Goal: Communication & Community: Ask a question

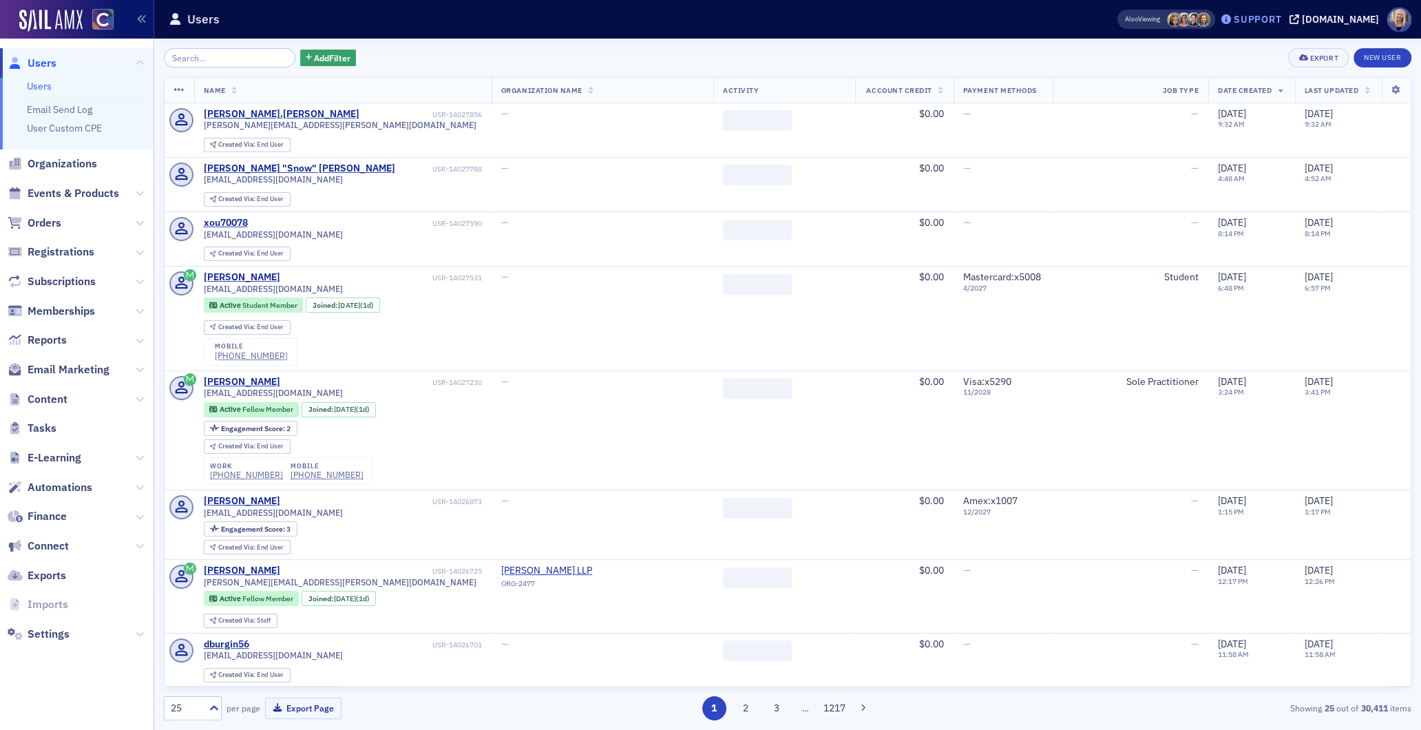
click at [1274, 22] on div "Support" at bounding box center [1258, 19] width 48 height 12
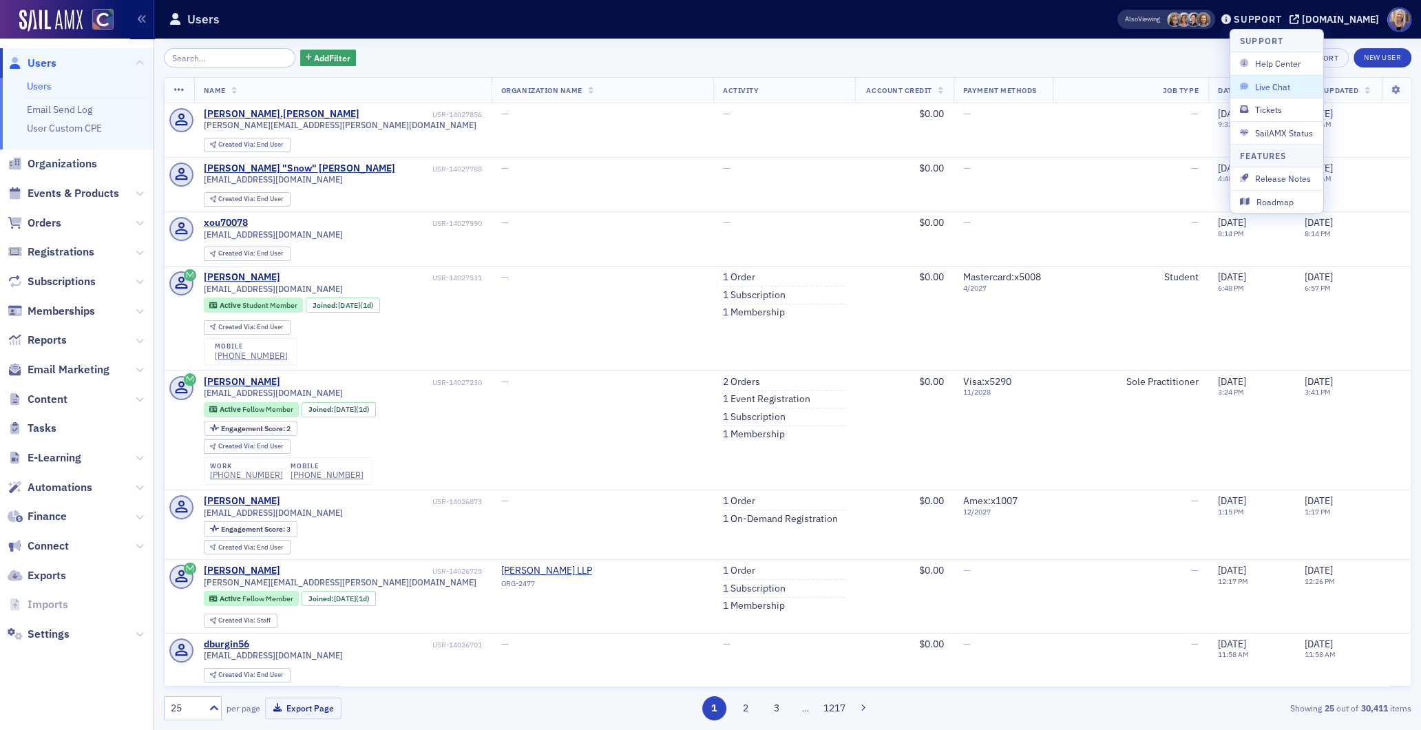
click at [1278, 96] on button "Live Chat" at bounding box center [1276, 86] width 93 height 23
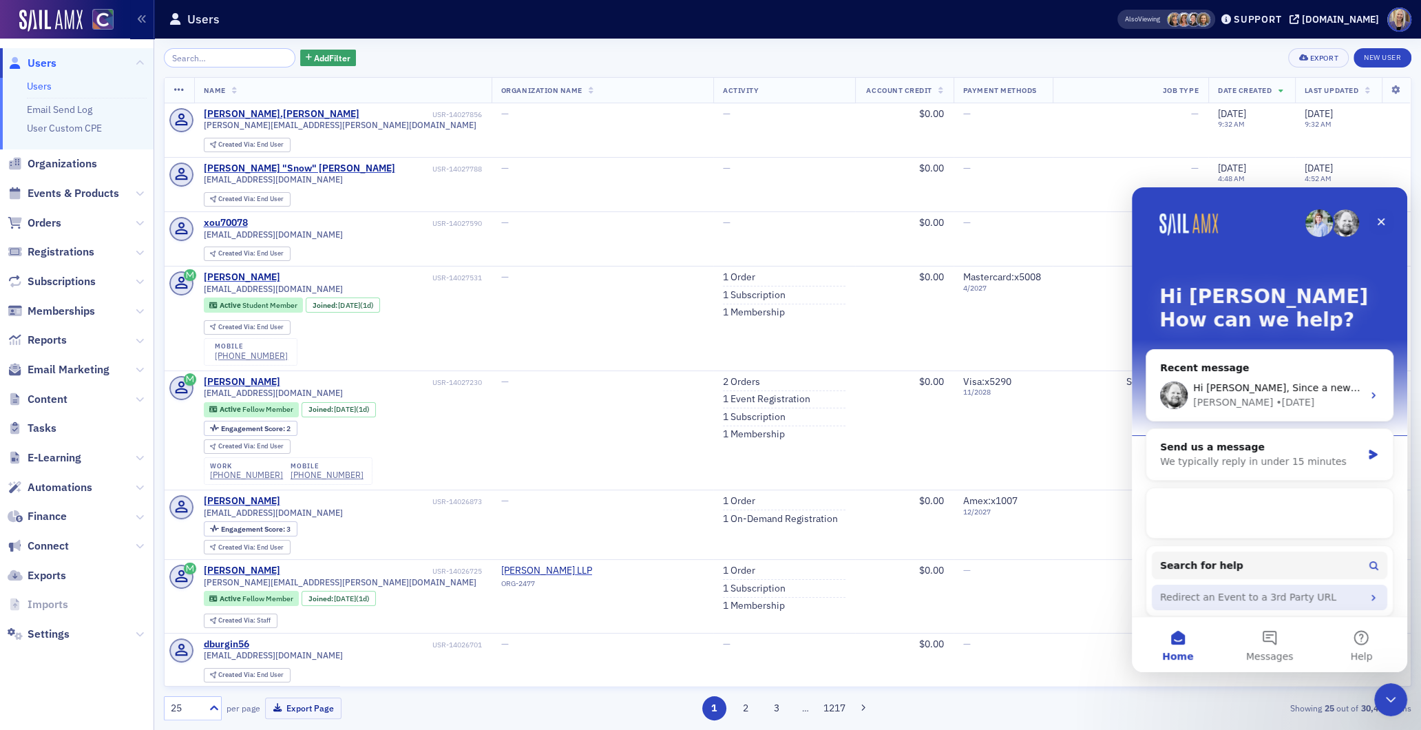
scroll to position [5, 0]
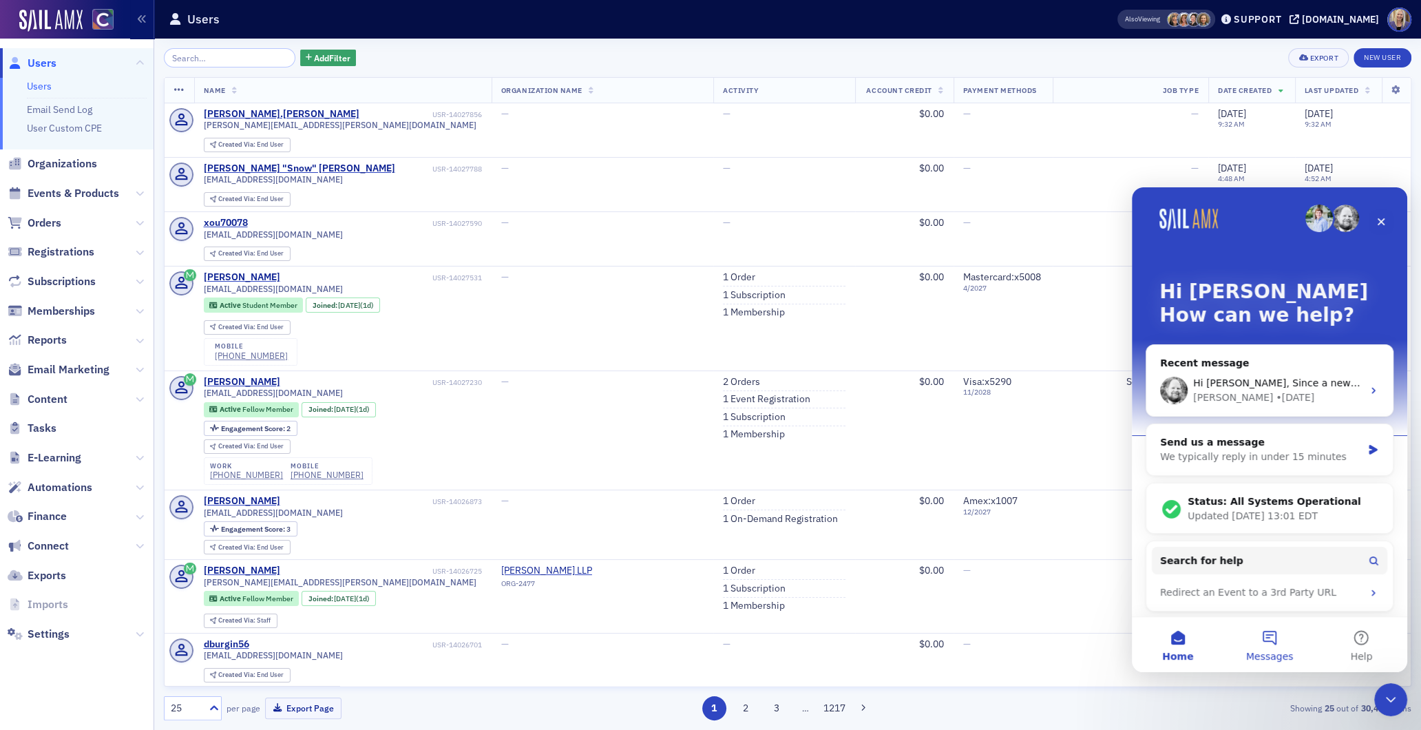
click at [1283, 642] on button "Messages" at bounding box center [1269, 644] width 92 height 55
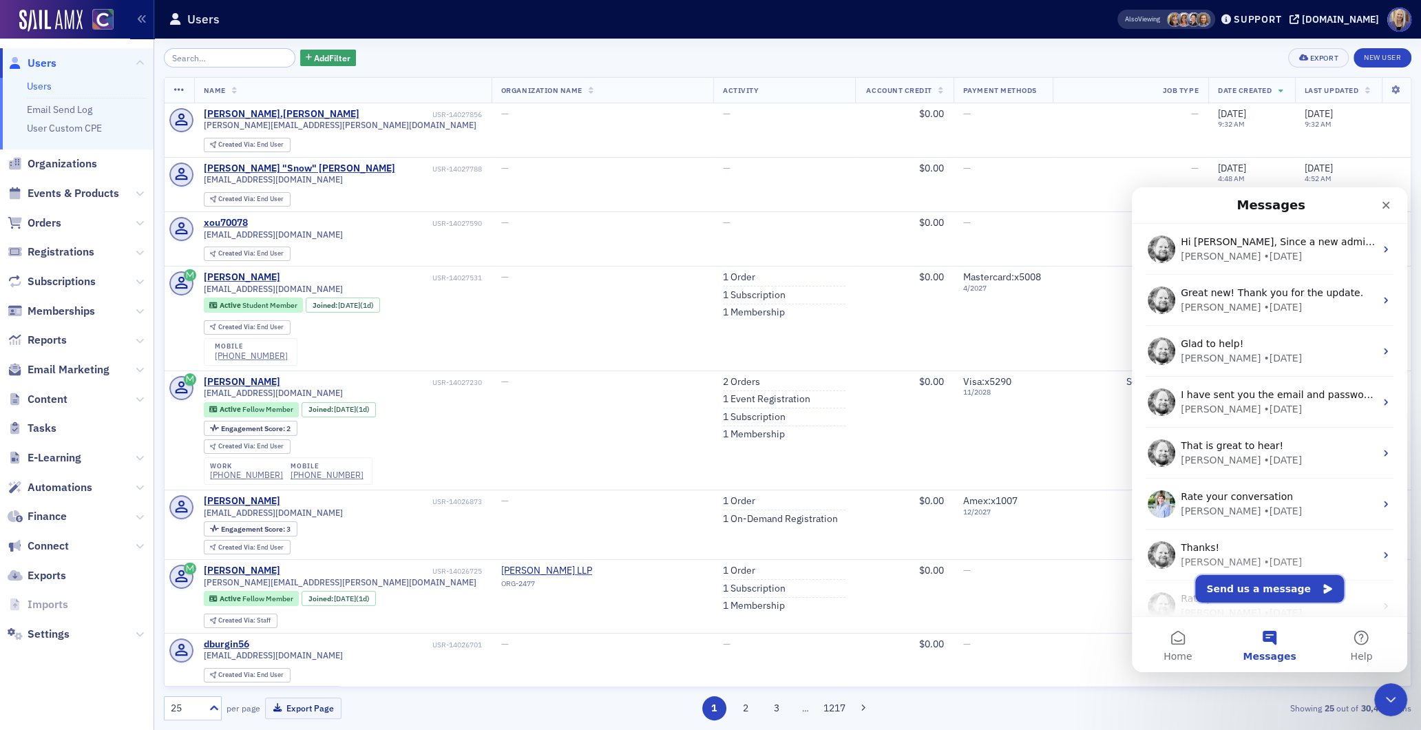
click at [1274, 591] on button "Send us a message" at bounding box center [1269, 589] width 149 height 28
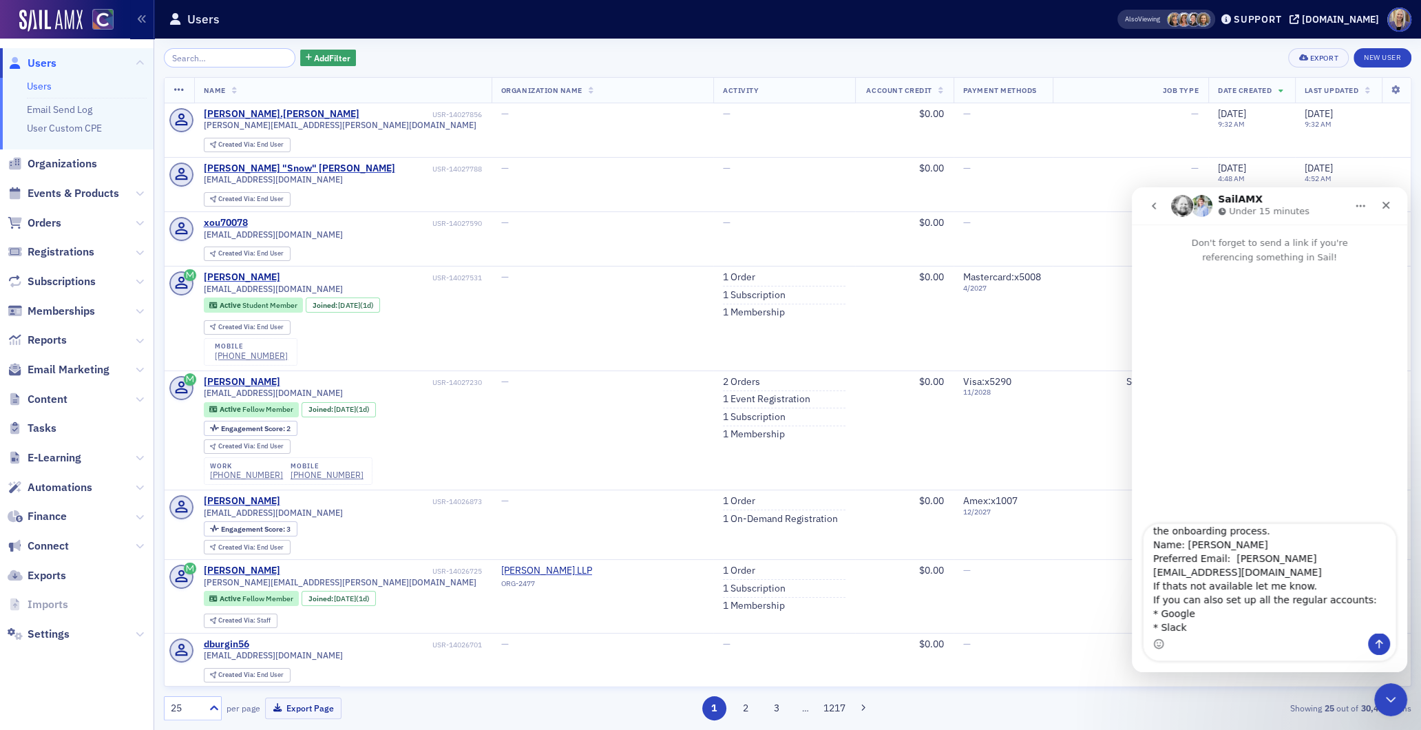
scroll to position [63, 0]
type textarea "New Employee Set-up: We are hiring a new Director of Finance and need to set up…"
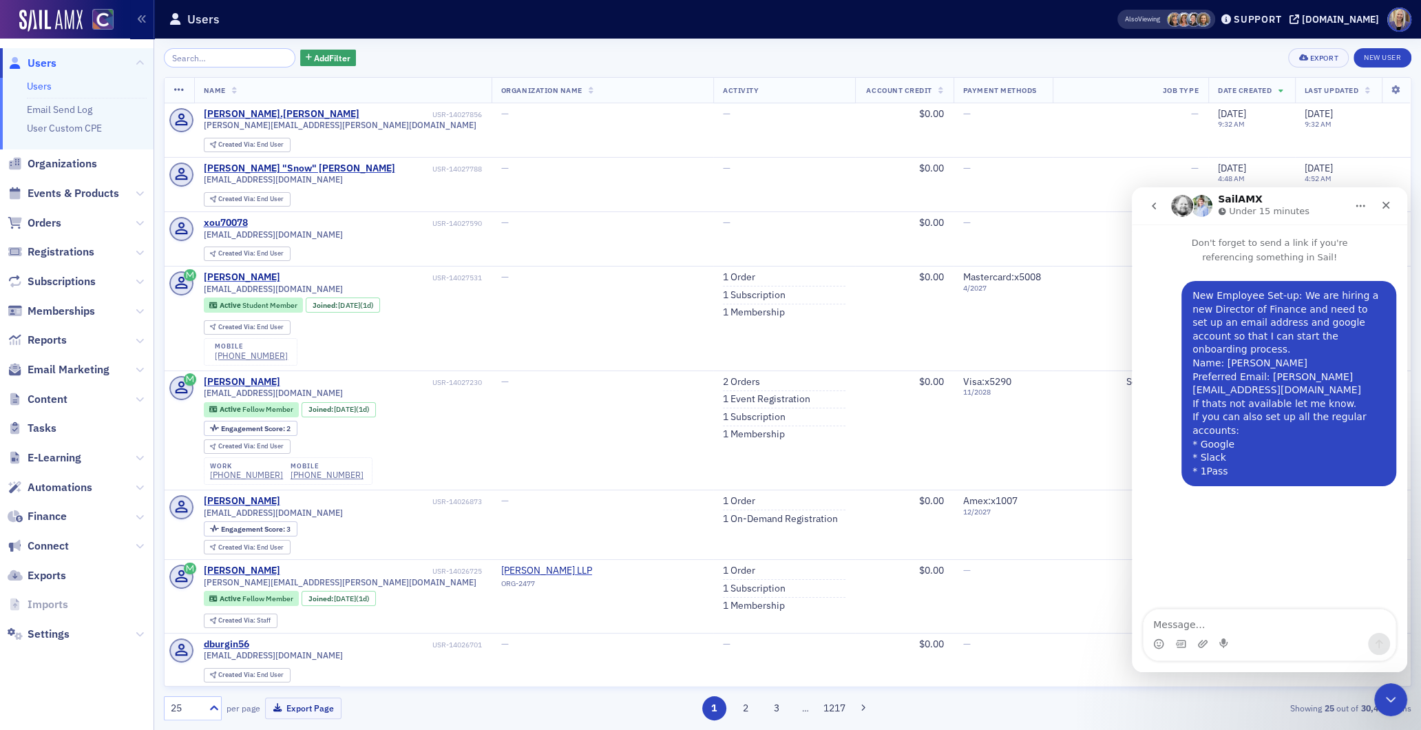
scroll to position [0, 0]
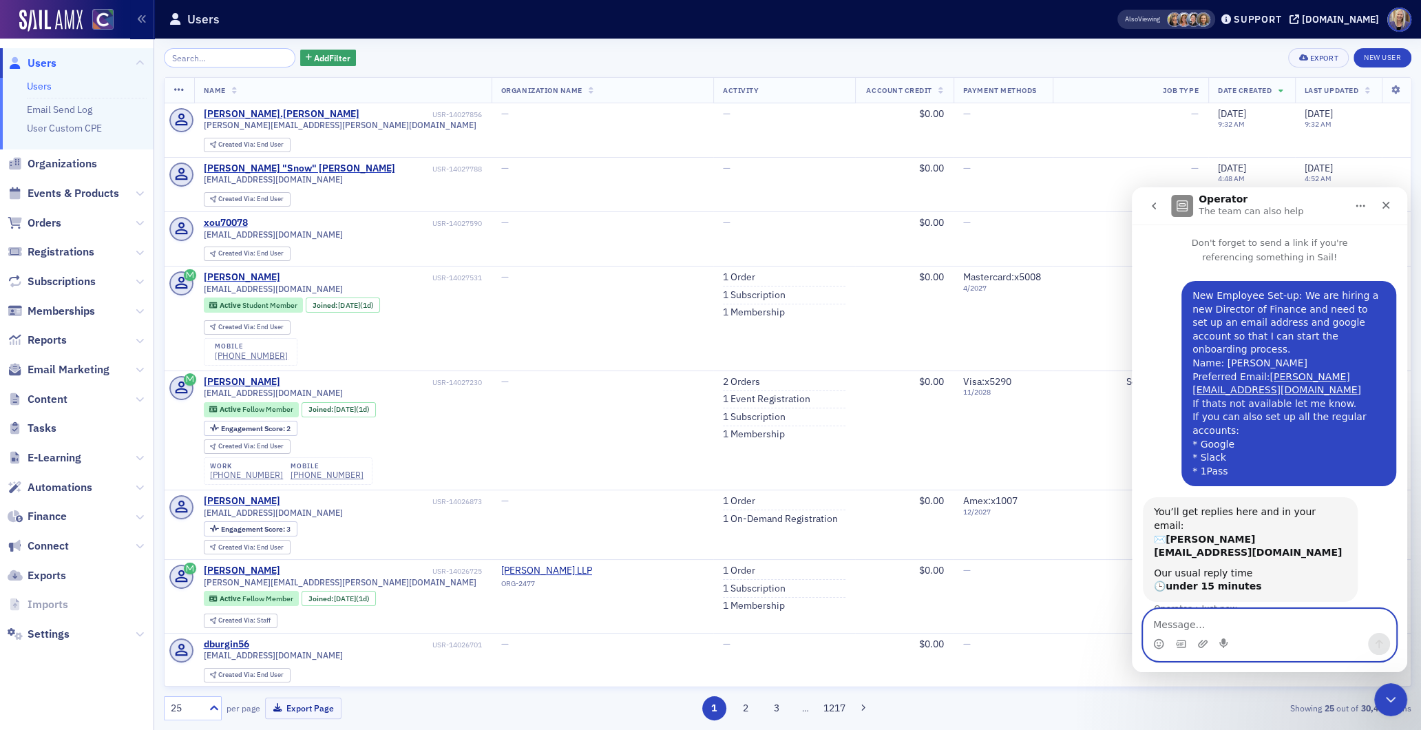
click at [1182, 618] on textarea "Message…" at bounding box center [1269, 620] width 252 height 23
type textarea "The google drives associated should be the basic all staff - and anything that …"
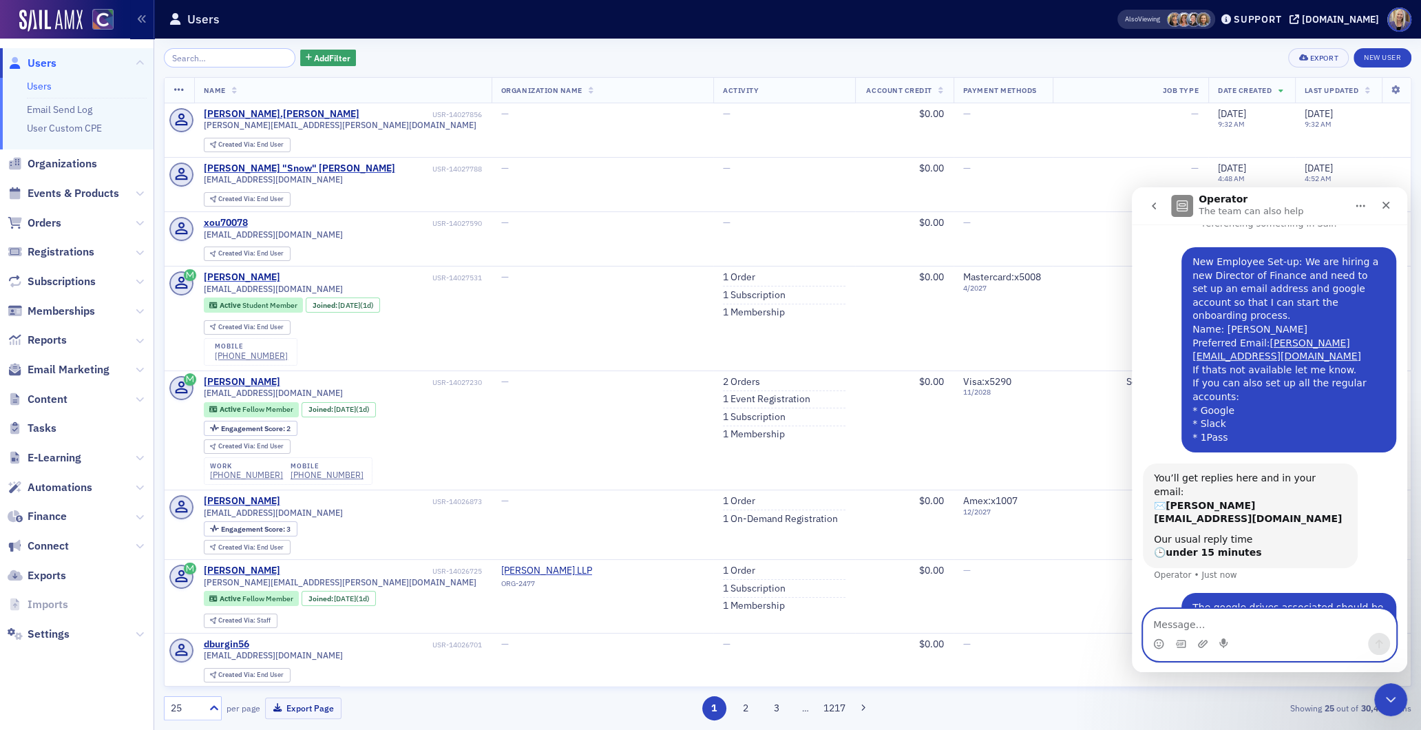
scroll to position [34, 0]
click at [1392, 207] on div "Close" at bounding box center [1385, 205] width 25 height 25
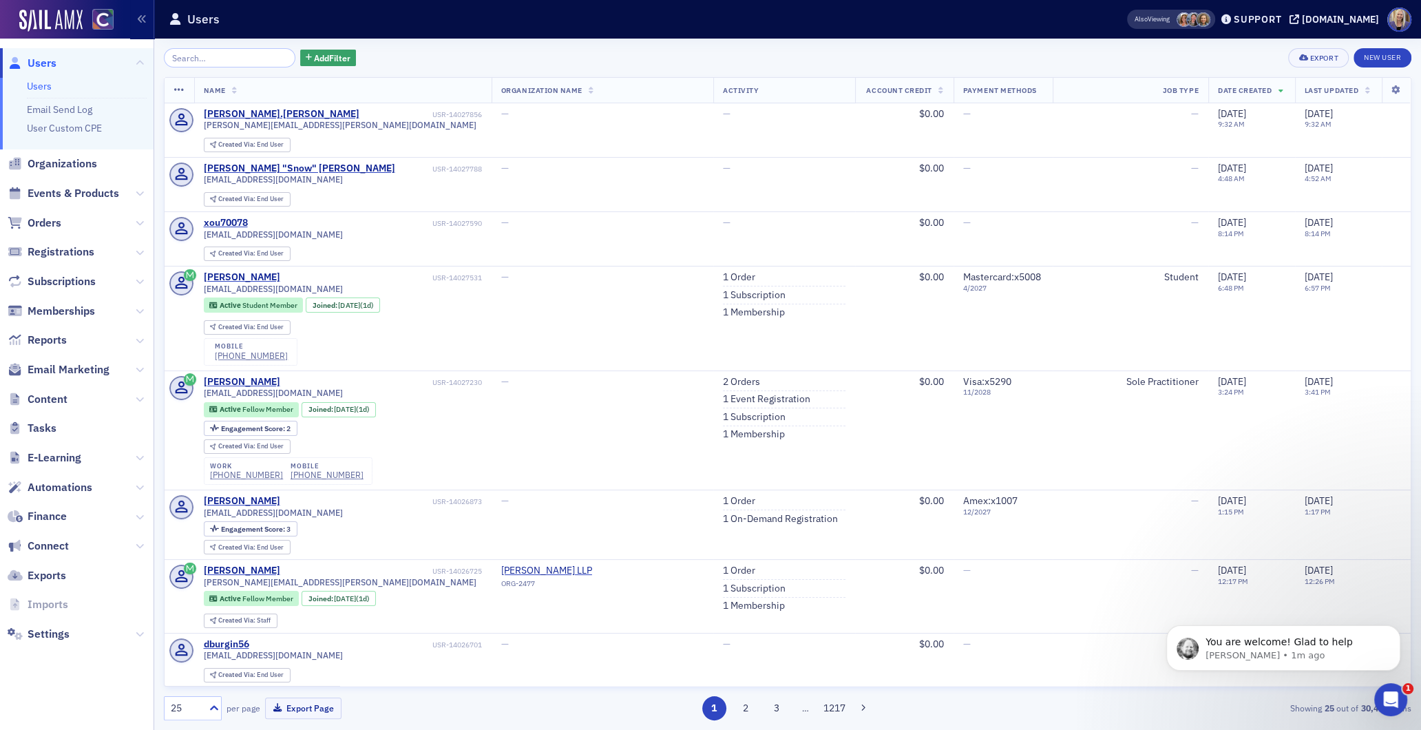
scroll to position [1120, 0]
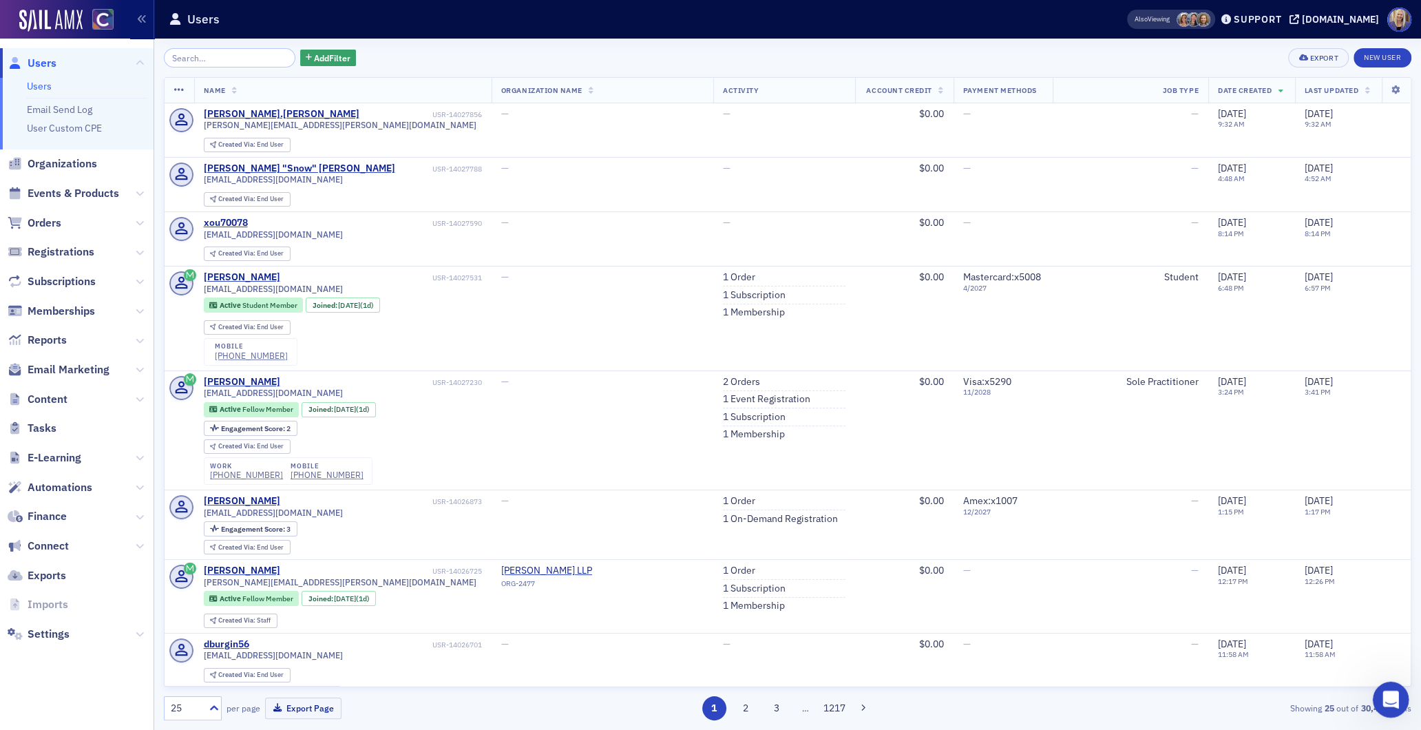
click at [1389, 704] on icon "Open Intercom Messenger" at bounding box center [1389, 697] width 23 height 23
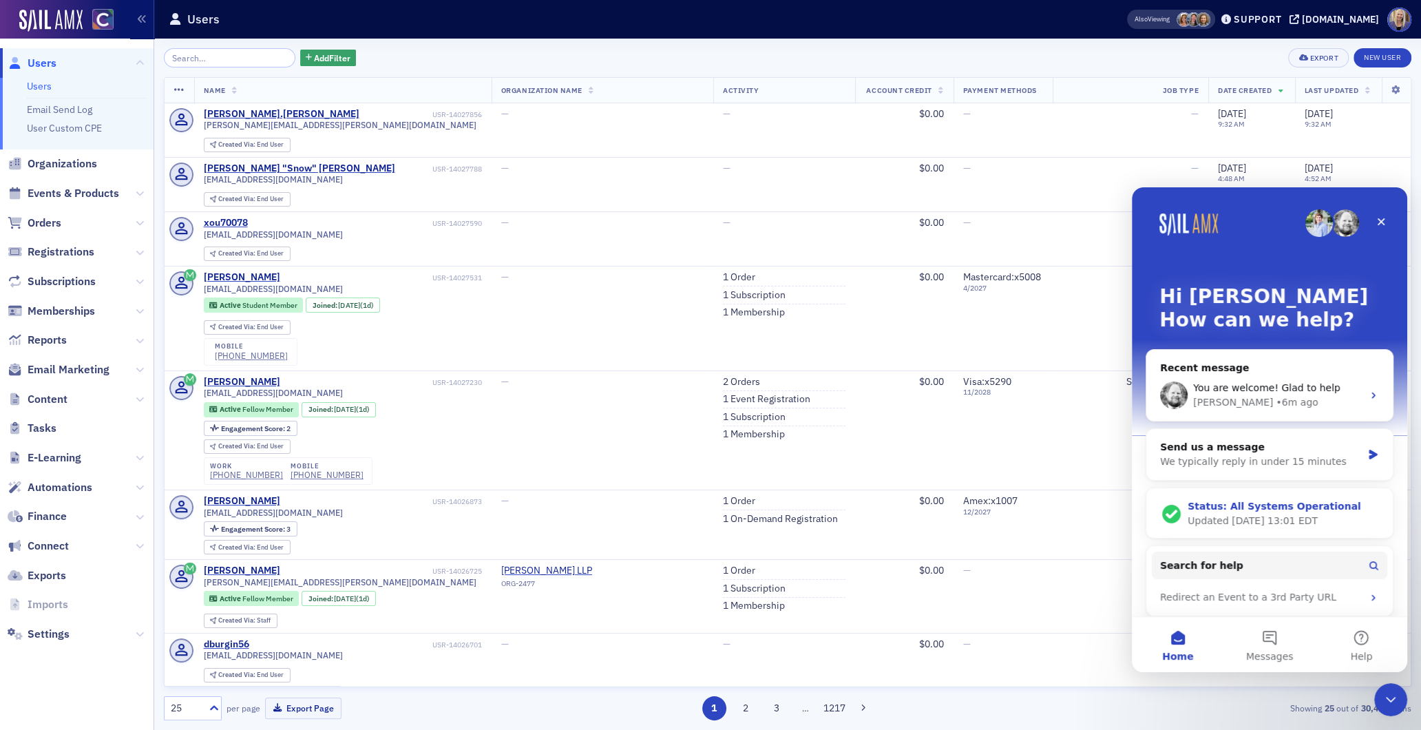
scroll to position [5, 0]
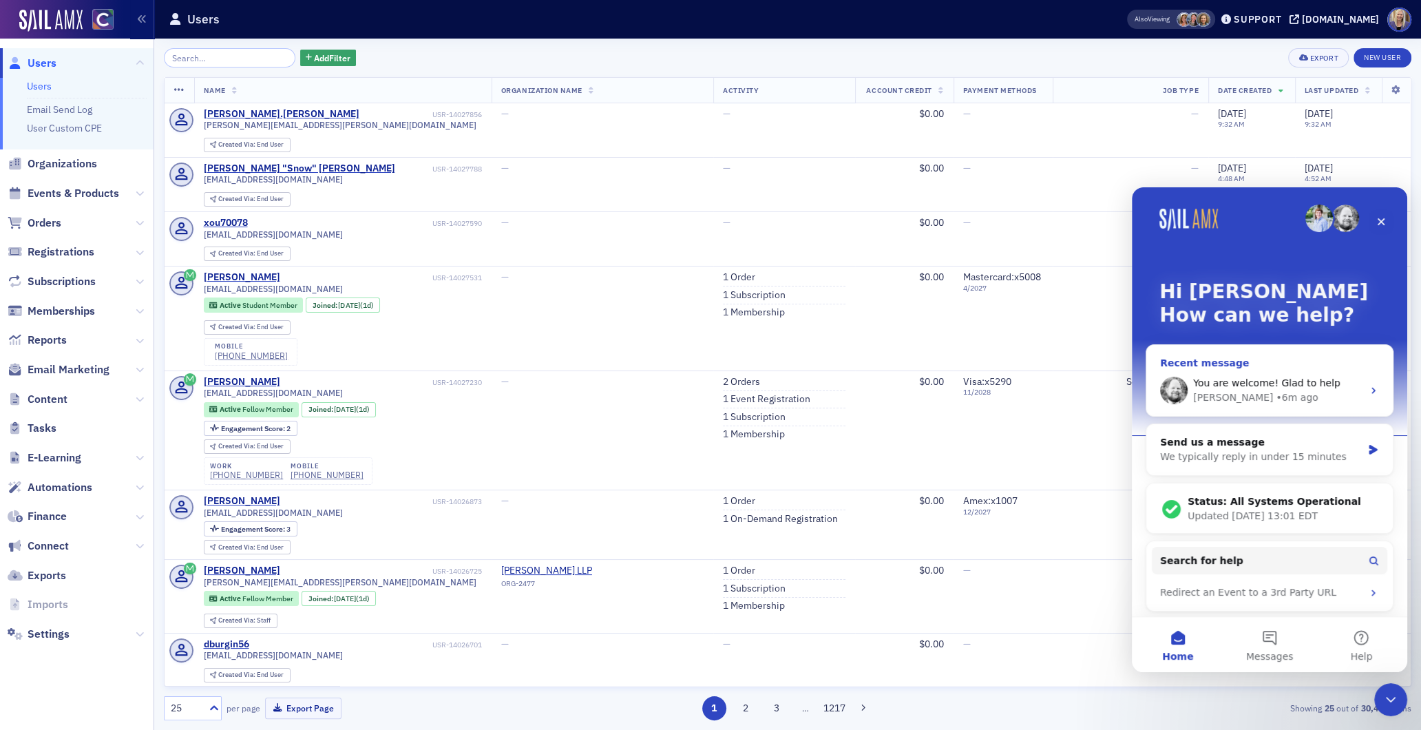
click at [1278, 376] on div "You are welcome! Glad to help" at bounding box center [1277, 383] width 169 height 14
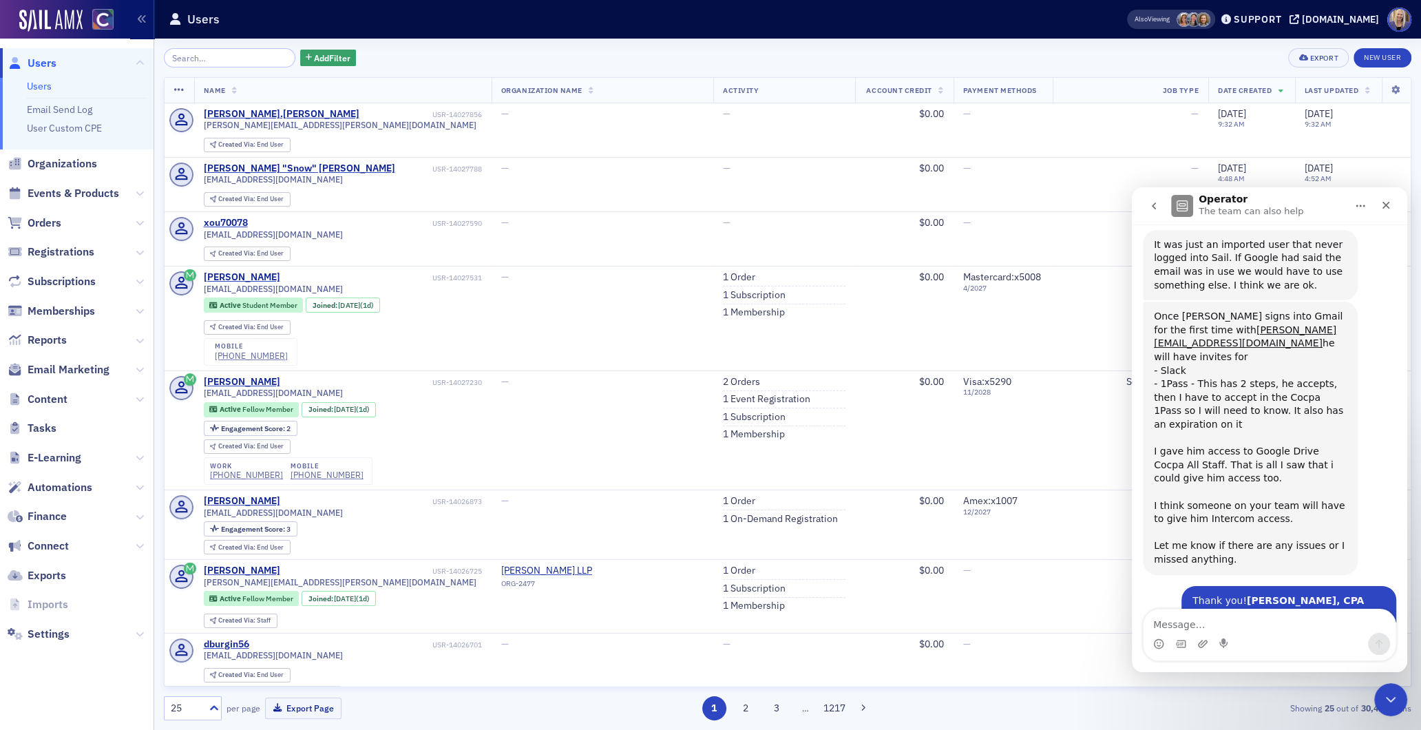
scroll to position [1120, 0]
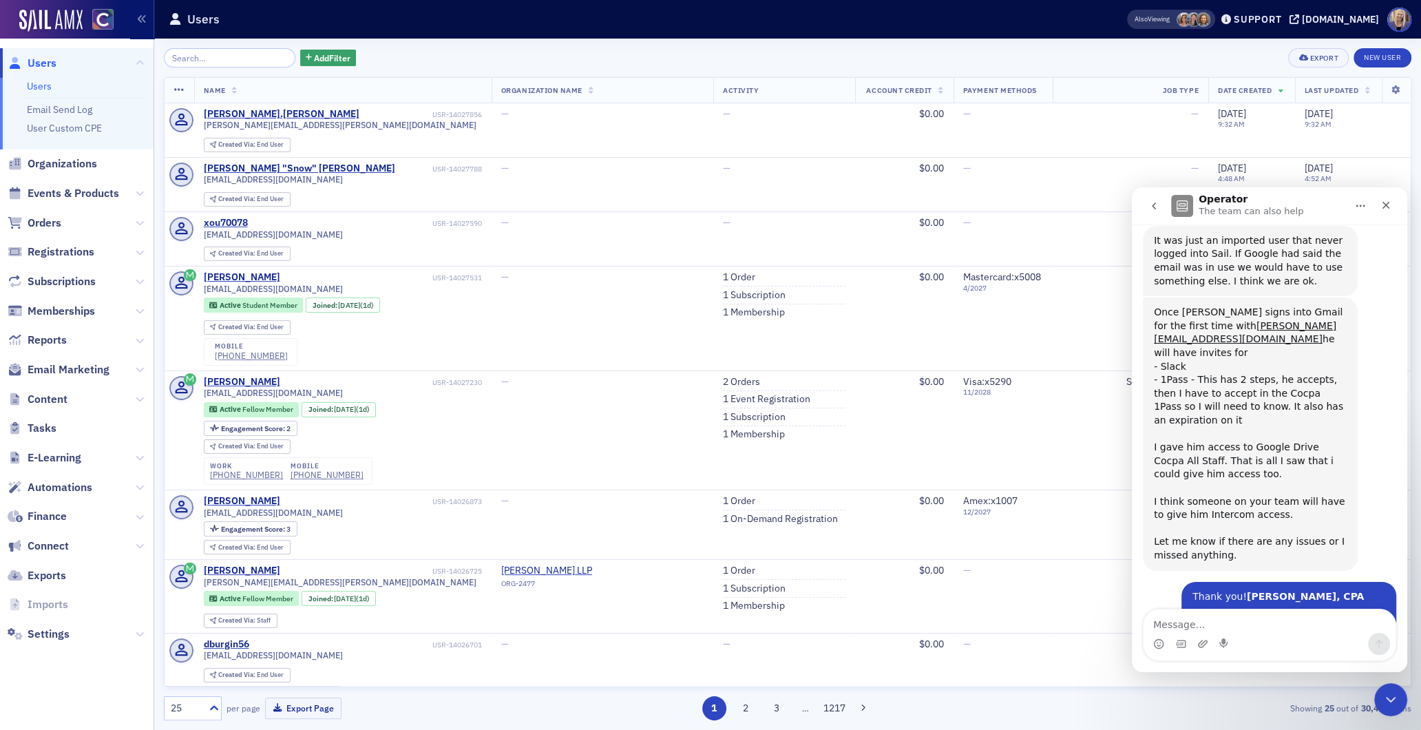
click at [1258, 620] on textarea "Message…" at bounding box center [1269, 620] width 252 height 23
type textarea "what about asan?"
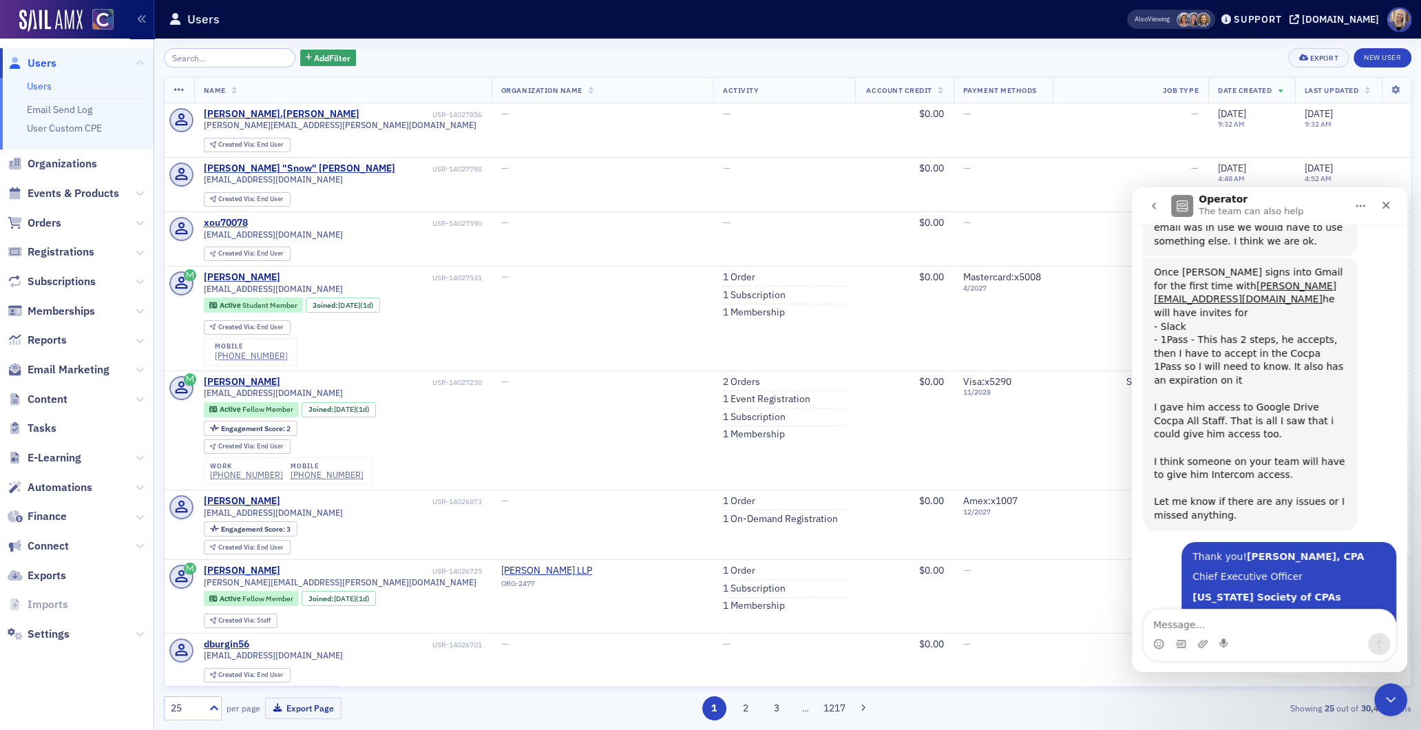
scroll to position [1161, 0]
type textarea "asana?"
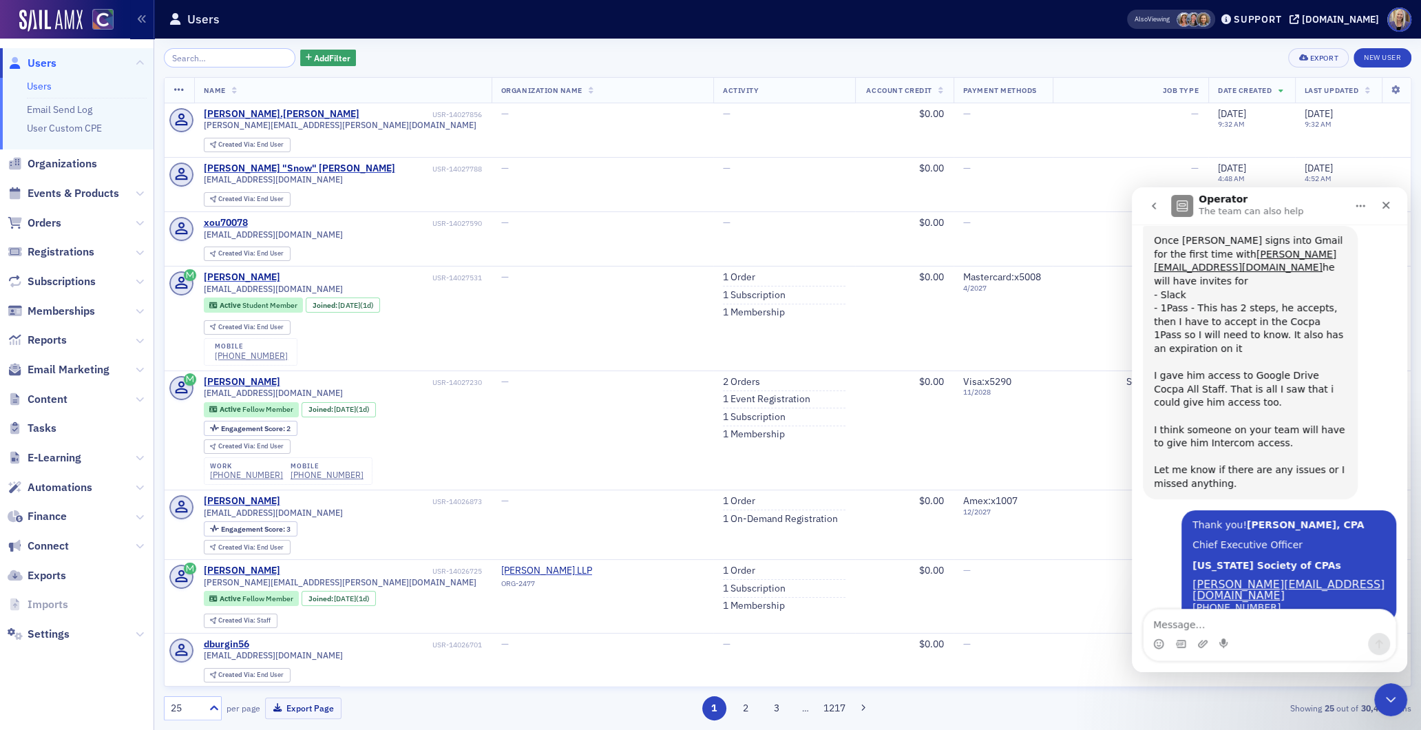
scroll to position [1192, 0]
